Goal: Task Accomplishment & Management: Manage account settings

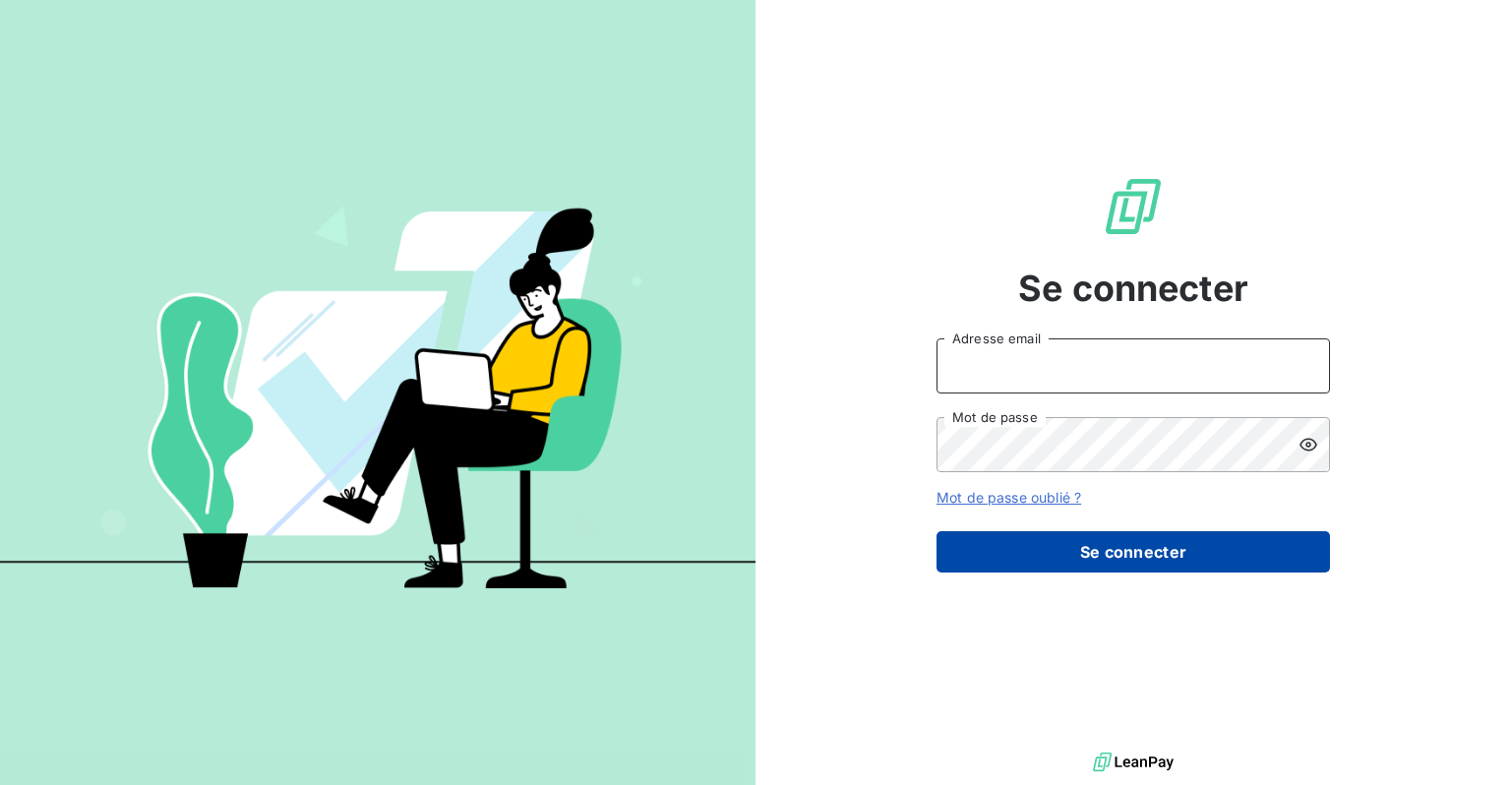
type input "[EMAIL_ADDRESS][DOMAIN_NAME]"
click at [1086, 549] on button "Se connecter" at bounding box center [1134, 551] width 394 height 41
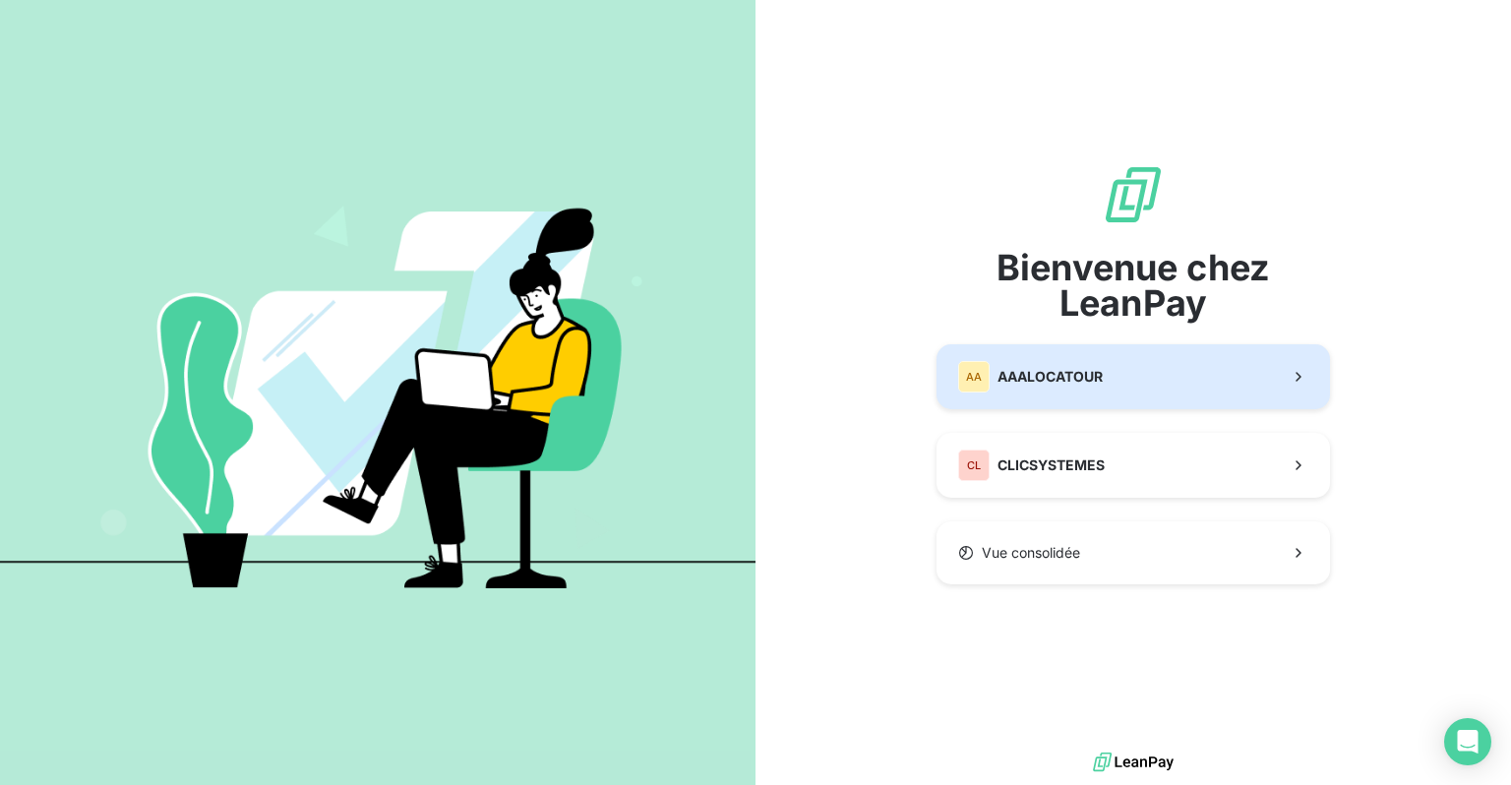
click at [1078, 371] on span "AAALOCATOUR" at bounding box center [1050, 377] width 105 height 20
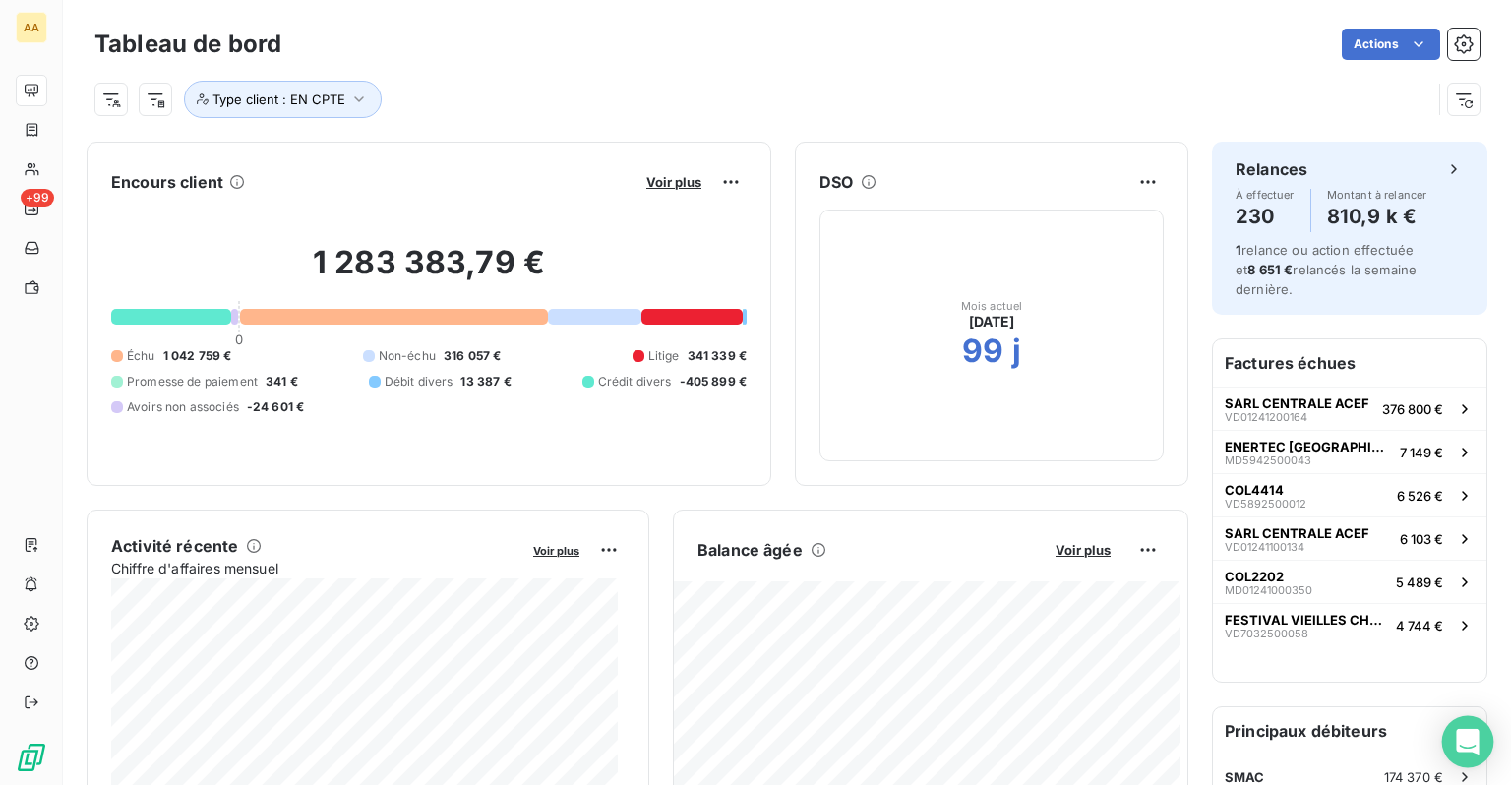
click at [1472, 754] on div "Open Intercom Messenger" at bounding box center [1468, 742] width 52 height 52
